Goal: Information Seeking & Learning: Learn about a topic

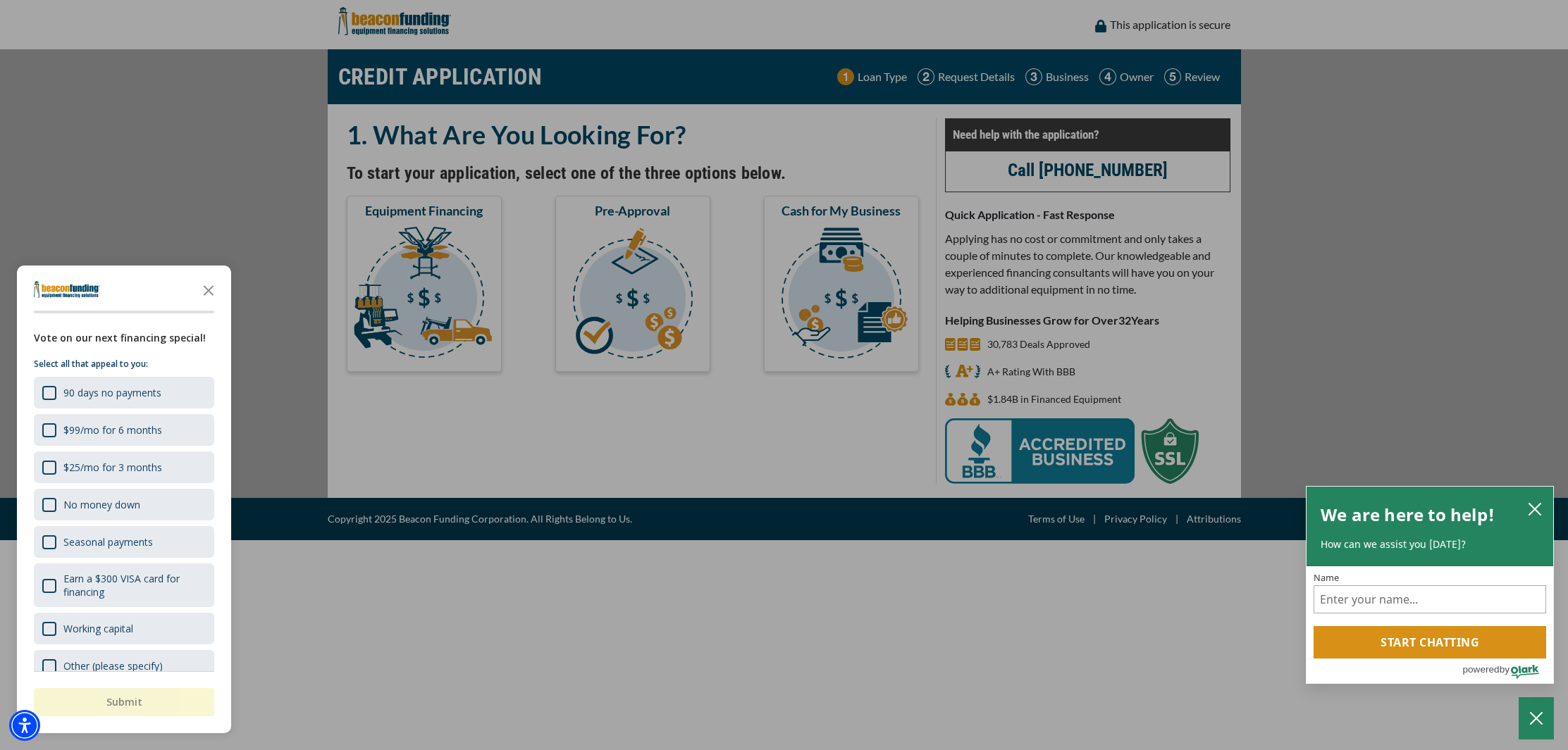
click at [209, 290] on polygon "Close the survey" at bounding box center [208, 291] width 11 height 11
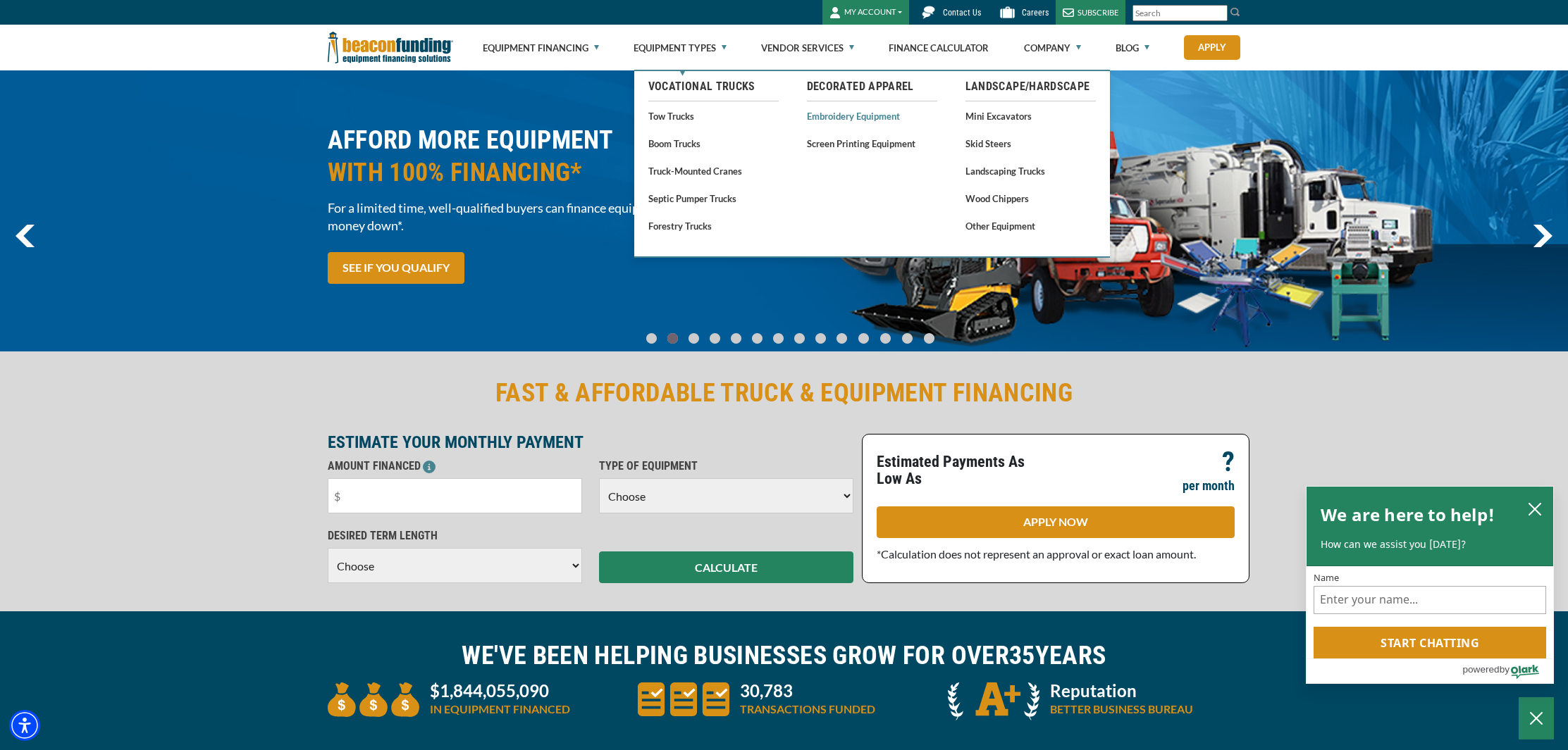
scroll to position [5, 0]
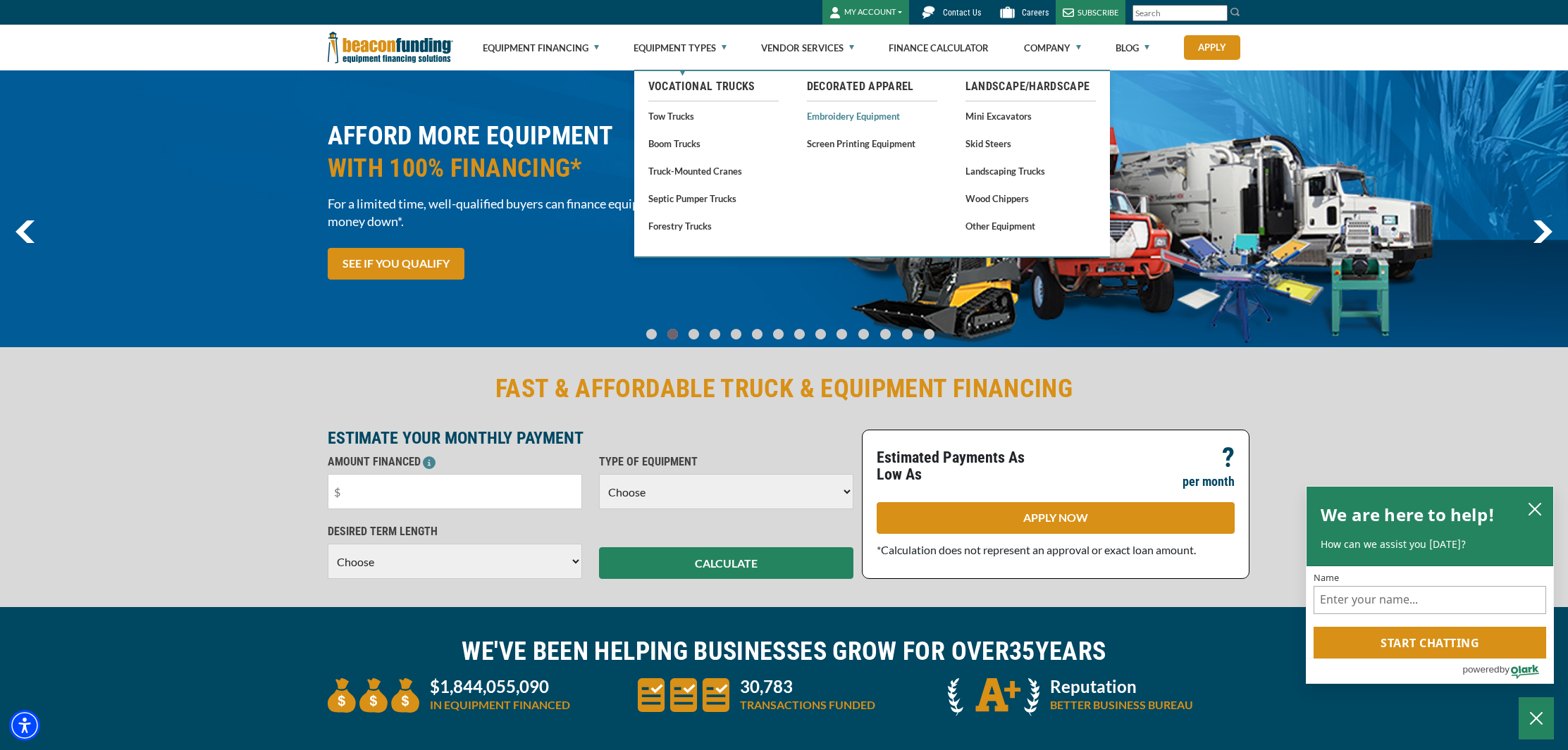
click at [856, 121] on link "Embroidery Equipment" at bounding box center [871, 116] width 130 height 18
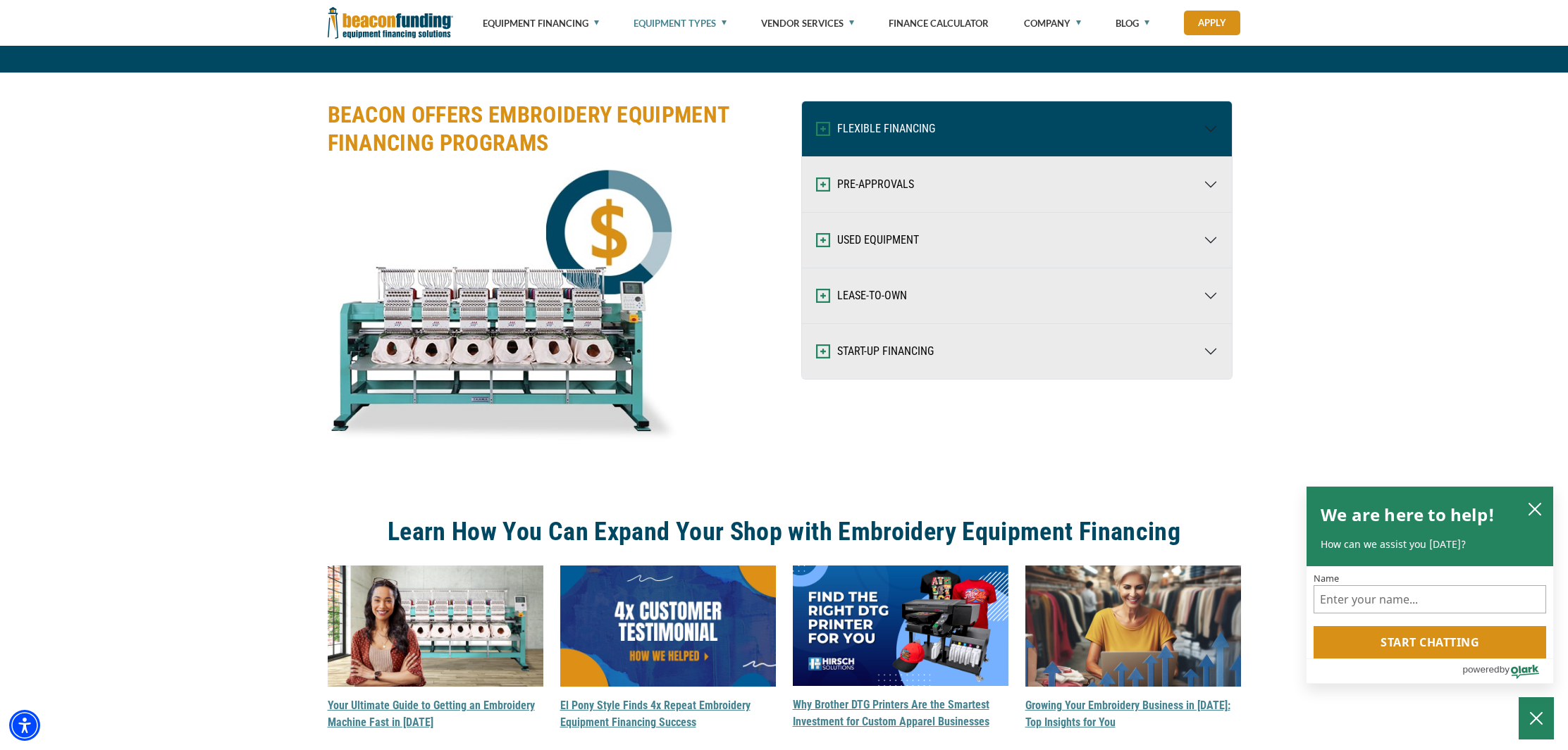
scroll to position [1825, 0]
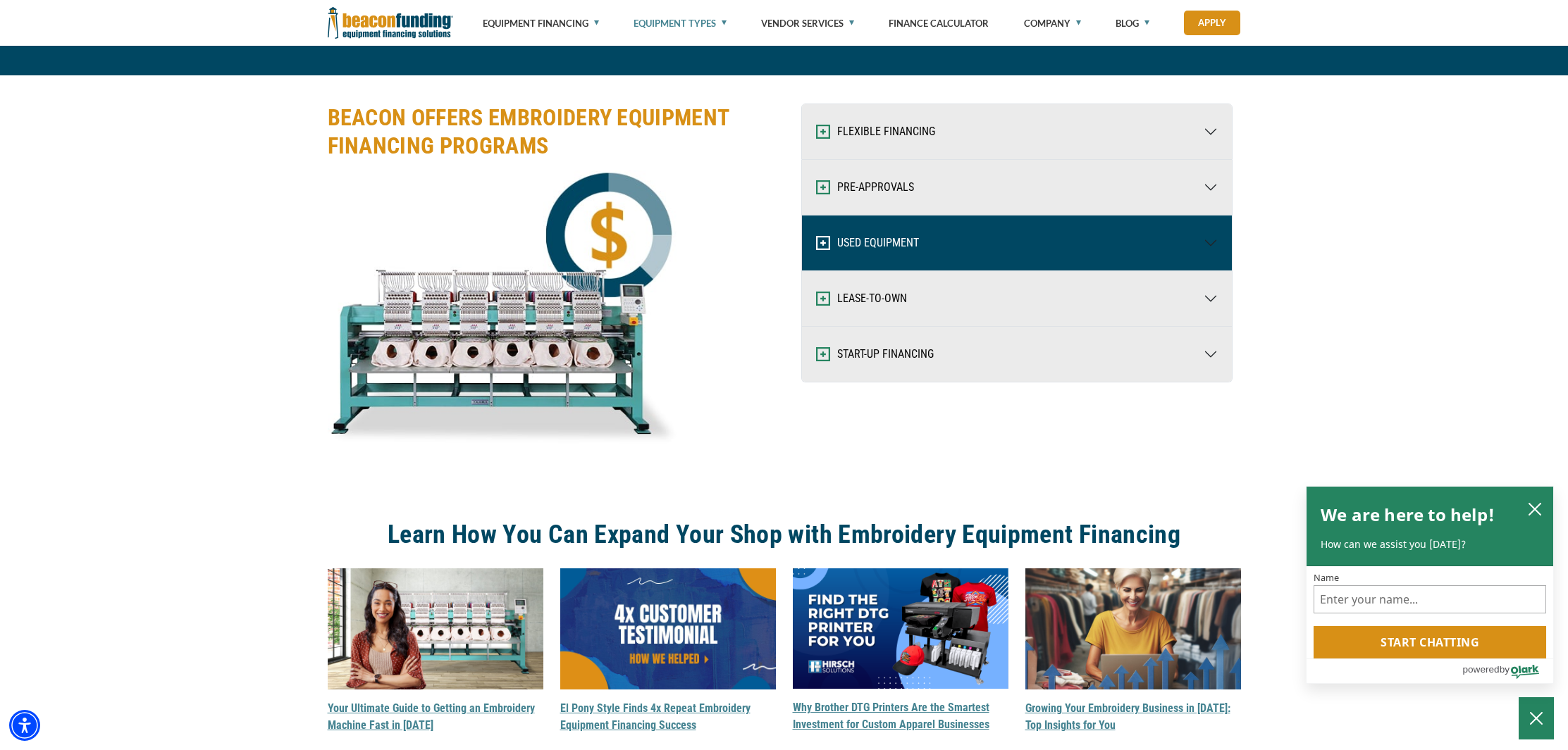
click at [879, 242] on button "USED EQUIPMENT" at bounding box center [1016, 242] width 430 height 55
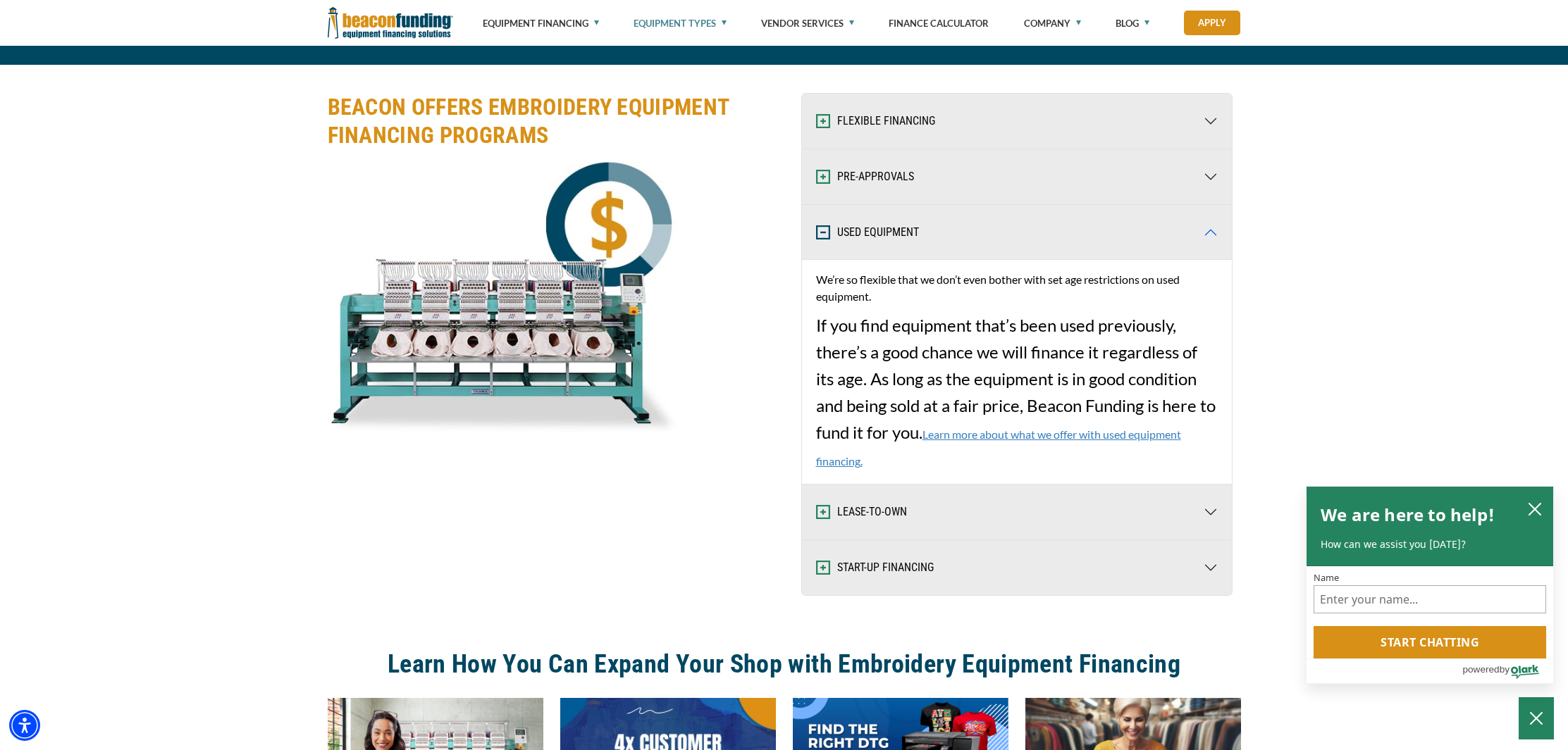
scroll to position [1835, 0]
click at [982, 441] on span "We’re so flexible that we don’t even bother with set age restrictions on used e…" at bounding box center [1016, 370] width 402 height 198
click at [983, 437] on link "Learn more about what we offer with used equipment financing." at bounding box center [998, 447] width 365 height 40
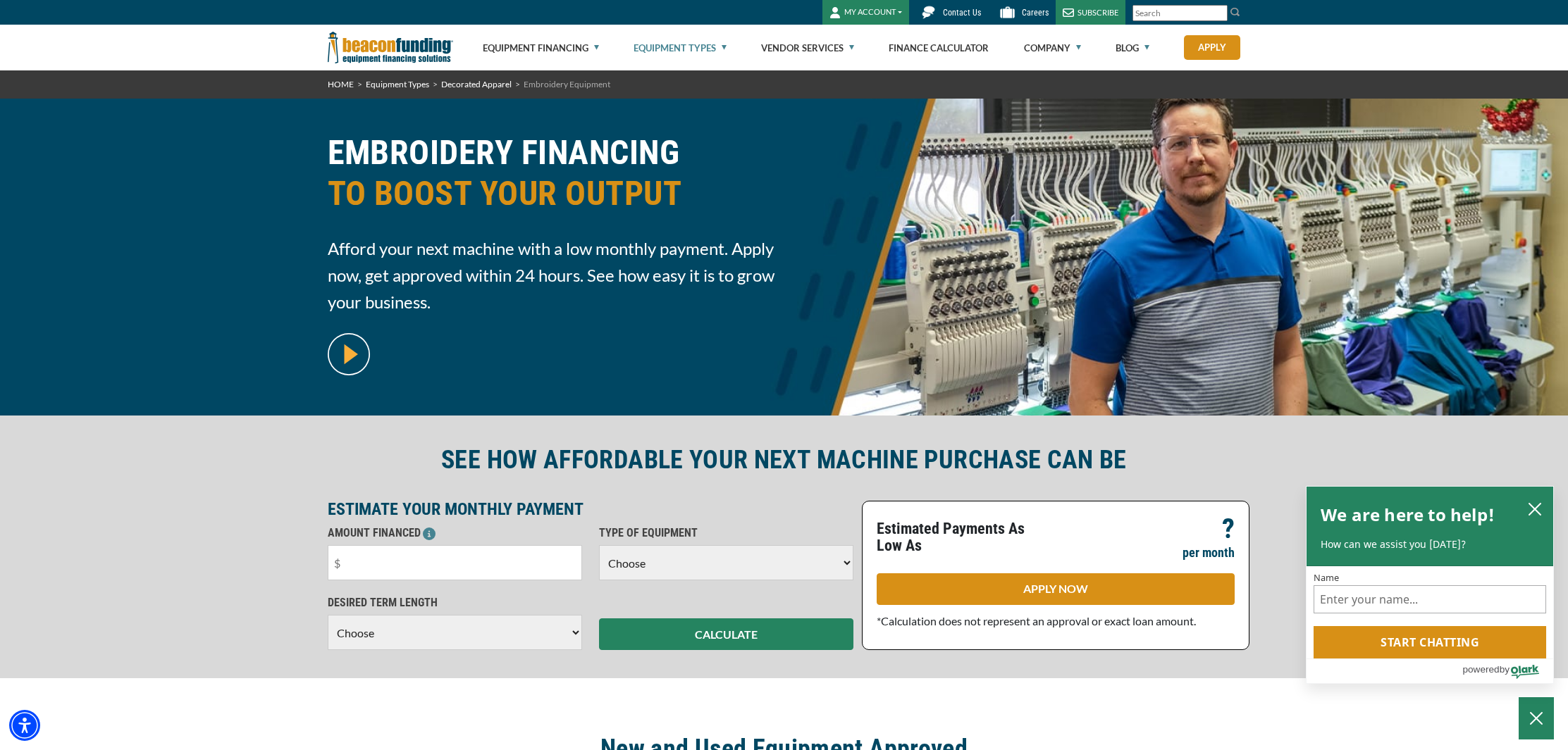
scroll to position [0, 0]
